Goal: Information Seeking & Learning: Learn about a topic

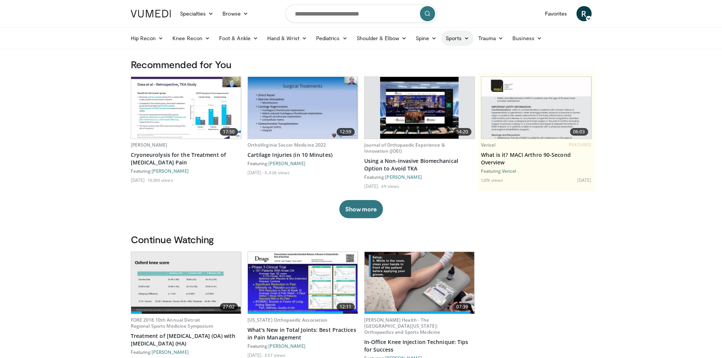
click at [453, 43] on link "Sports" at bounding box center [457, 38] width 33 height 15
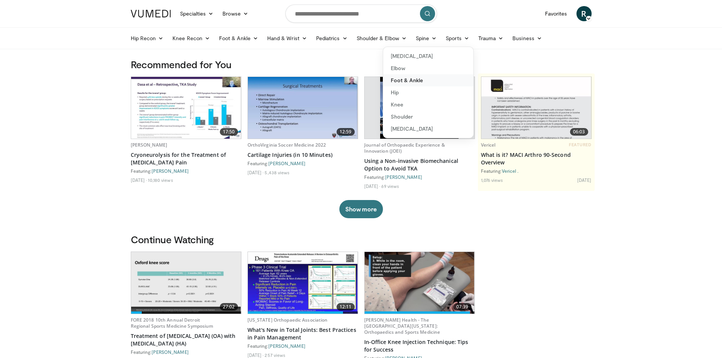
click at [404, 83] on link "Foot & Ankle" at bounding box center [428, 80] width 90 height 12
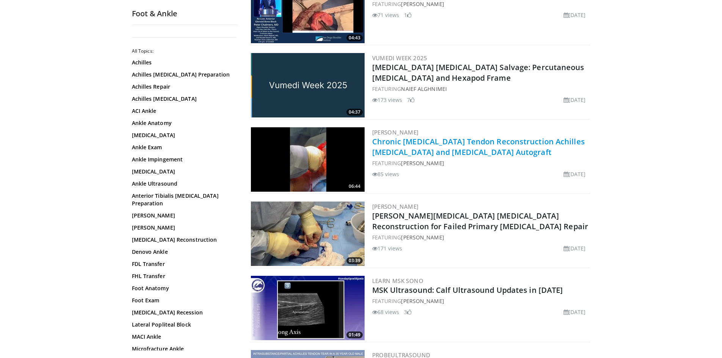
scroll to position [265, 0]
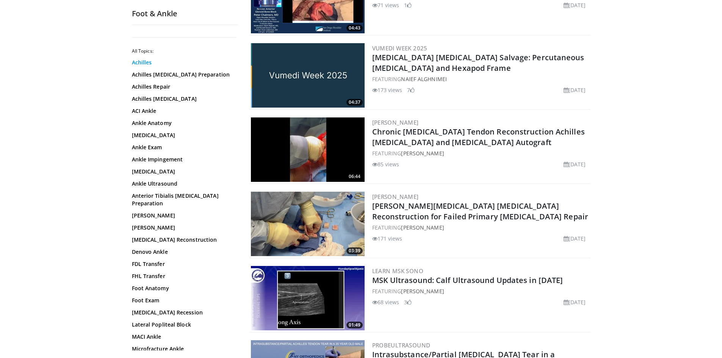
click at [147, 63] on link "Achilles" at bounding box center [183, 63] width 102 height 8
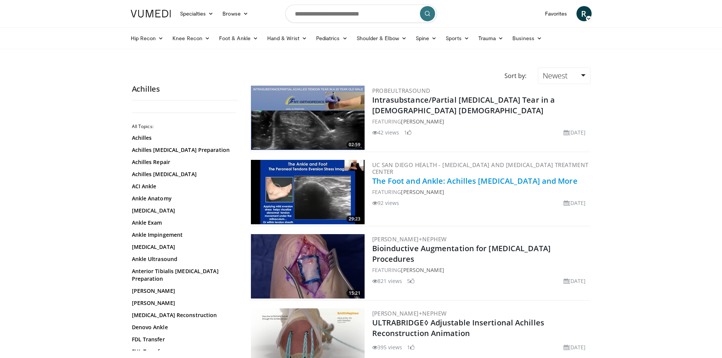
click at [484, 183] on link "The Foot and Ankle: Achilles Plantar Fascia and More" at bounding box center [474, 181] width 205 height 10
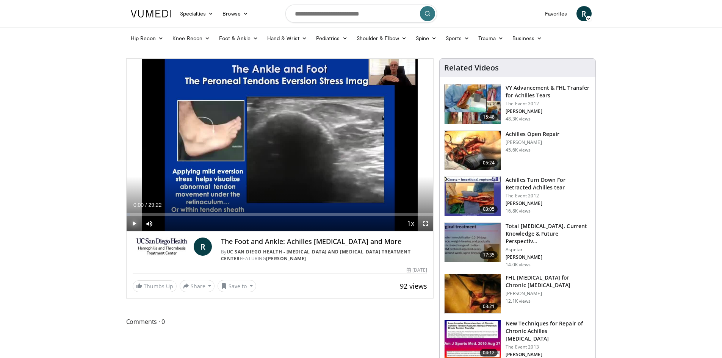
click at [132, 223] on span "Video Player" at bounding box center [134, 223] width 15 height 15
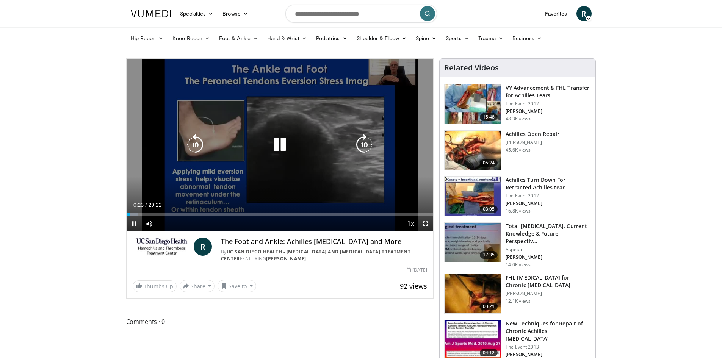
click at [282, 149] on icon "Video Player" at bounding box center [279, 144] width 21 height 21
